Goal: Transaction & Acquisition: Purchase product/service

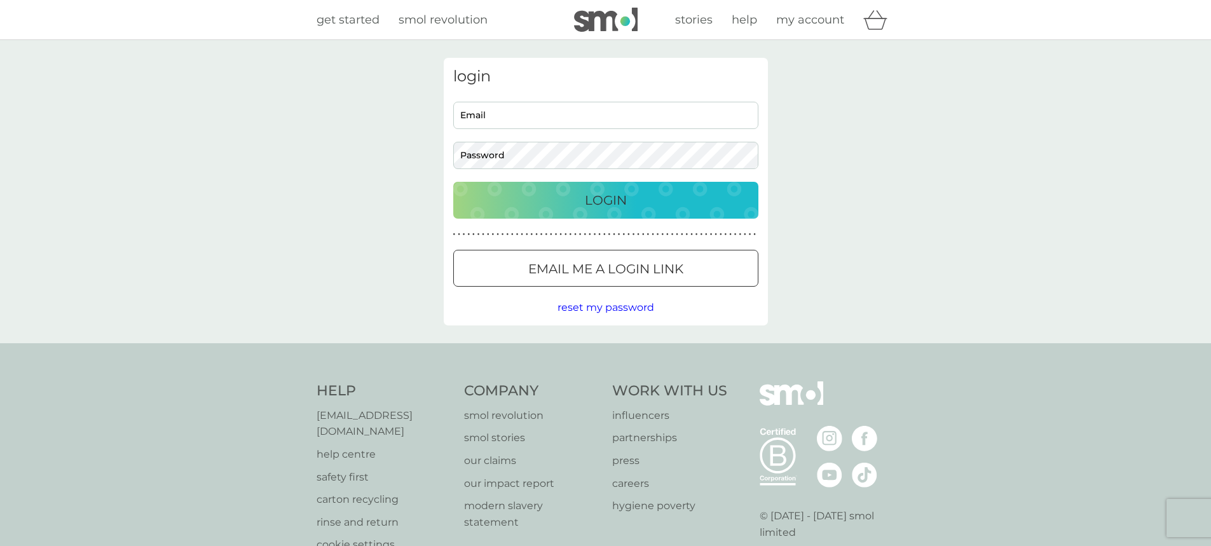
type input "premises@hrbs.co.uk"
click at [598, 199] on p "Login" at bounding box center [606, 200] width 42 height 20
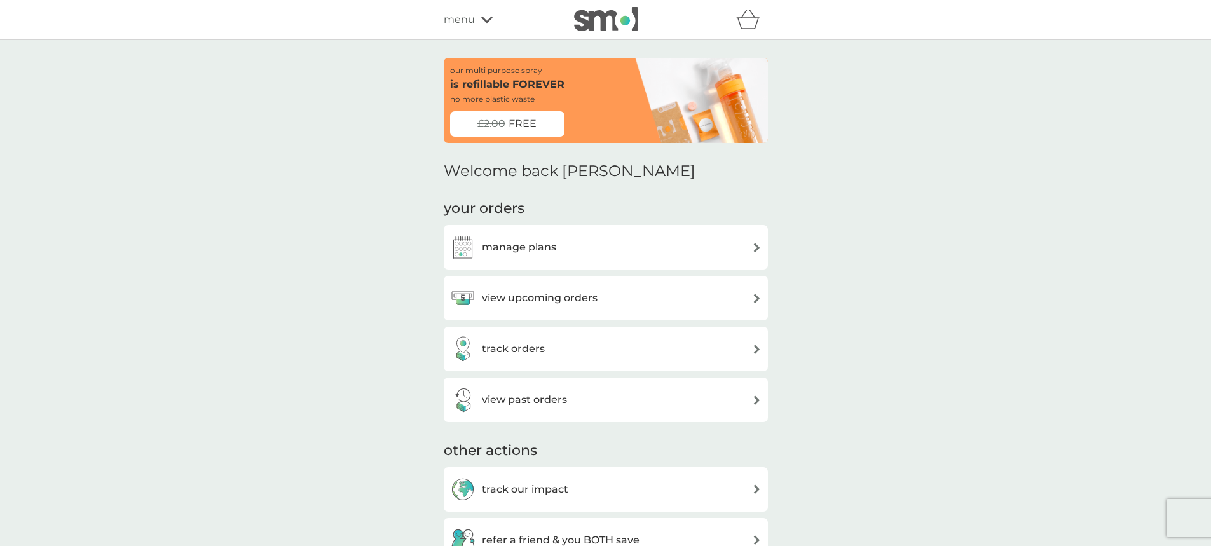
click at [546, 132] on div "£2.00 FREE" at bounding box center [507, 123] width 114 height 25
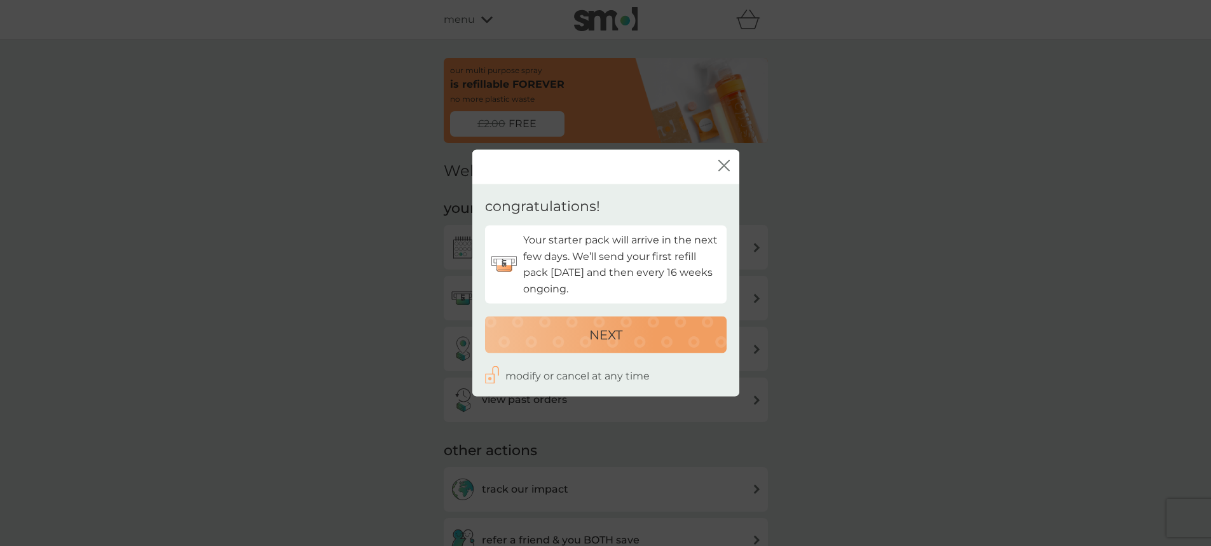
drag, startPoint x: 251, startPoint y: 403, endPoint x: 283, endPoint y: 403, distance: 31.8
drag, startPoint x: 283, startPoint y: 403, endPoint x: 719, endPoint y: 165, distance: 496.5
click at [719, 165] on icon "close" at bounding box center [724, 165] width 11 height 11
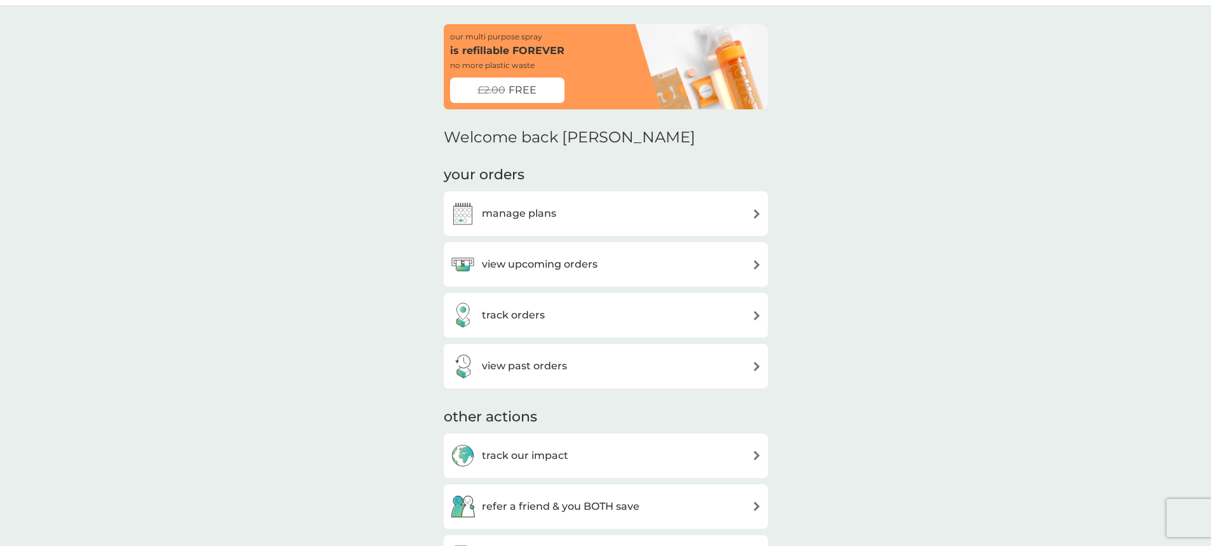
scroll to position [64, 0]
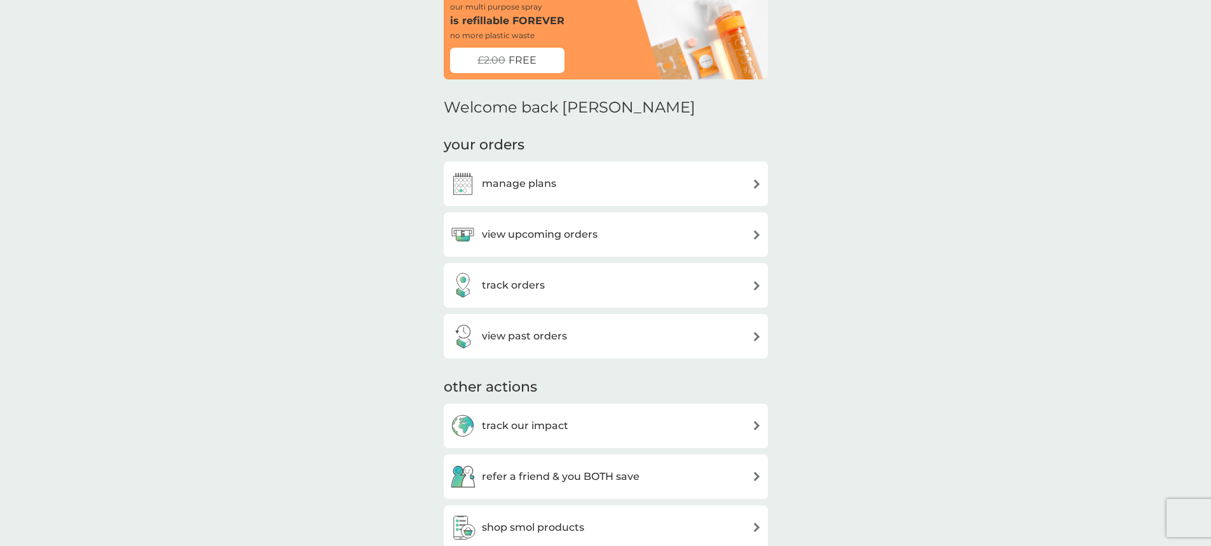
click at [565, 189] on div "manage plans" at bounding box center [606, 183] width 312 height 25
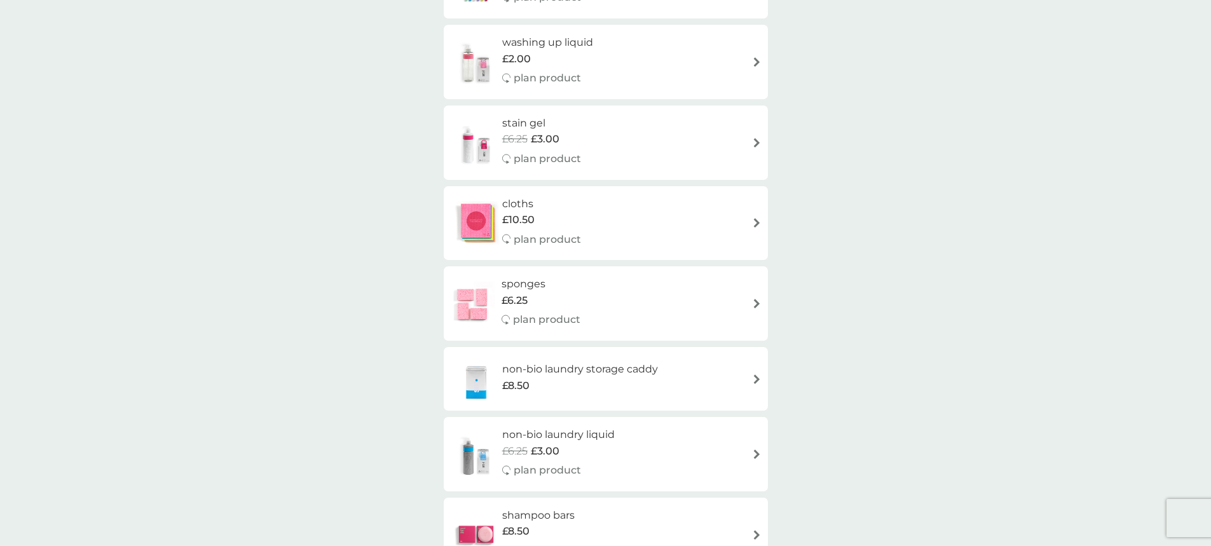
scroll to position [1653, 0]
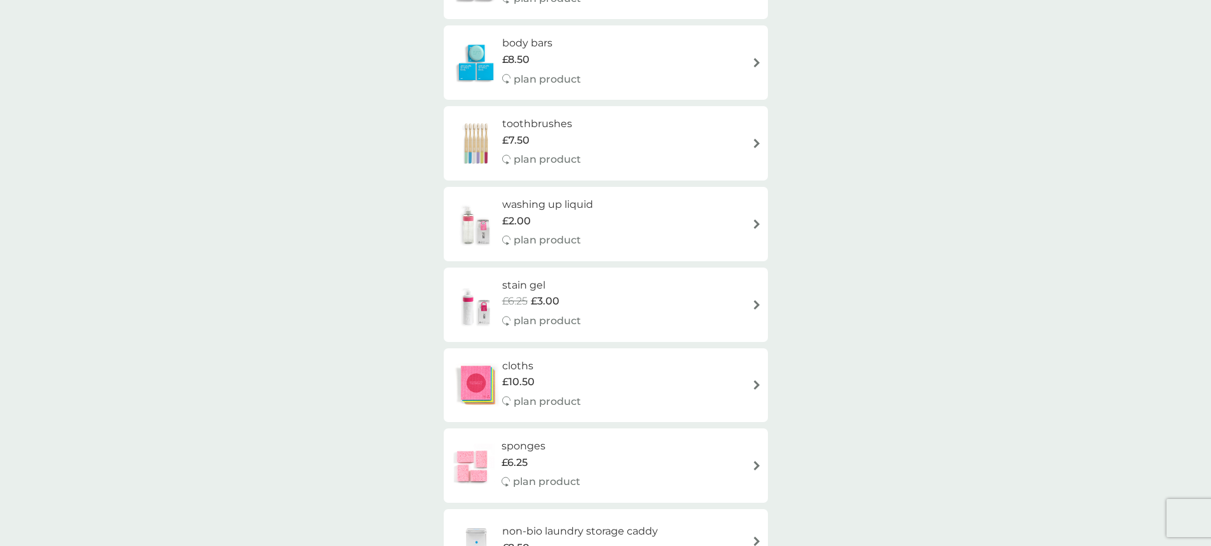
click at [750, 305] on div "stain gel £6.25 £3.00 plan product" at bounding box center [606, 304] width 312 height 55
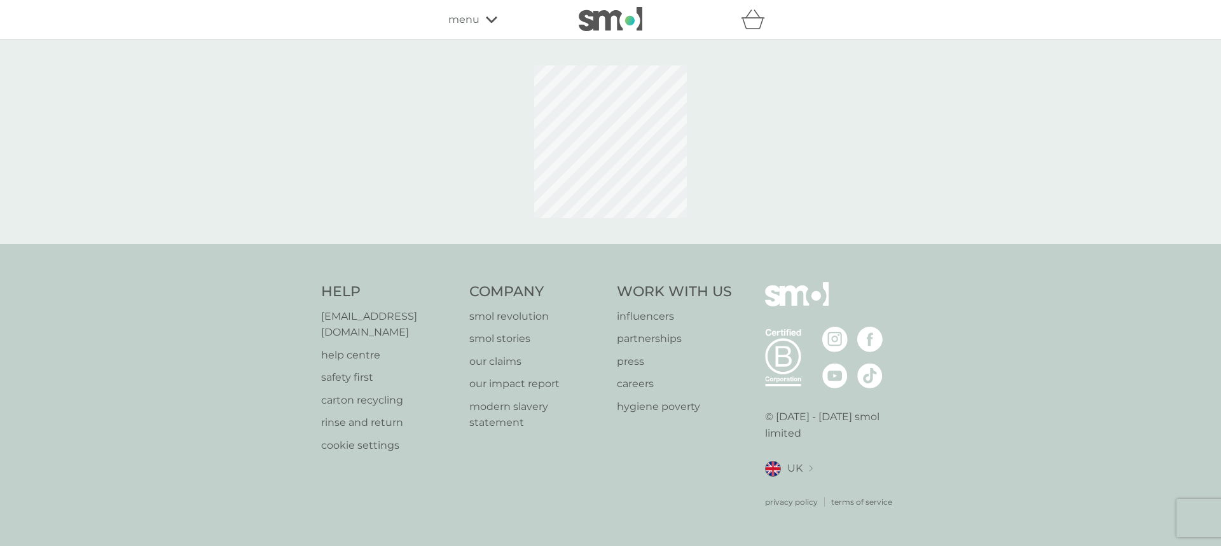
select select "182"
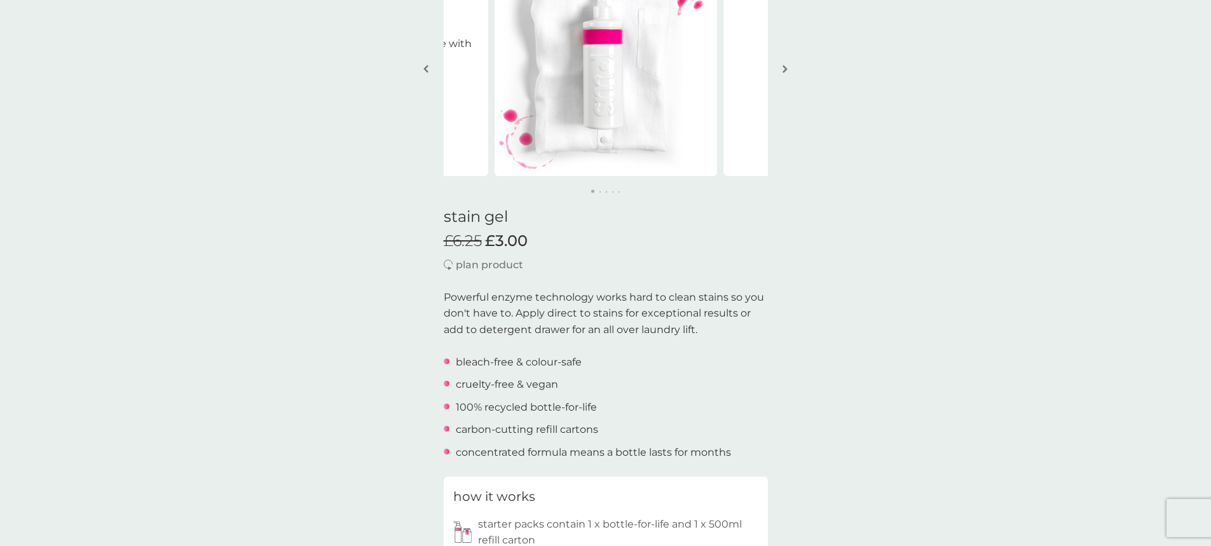
scroll to position [127, 0]
